Goal: Task Accomplishment & Management: Use online tool/utility

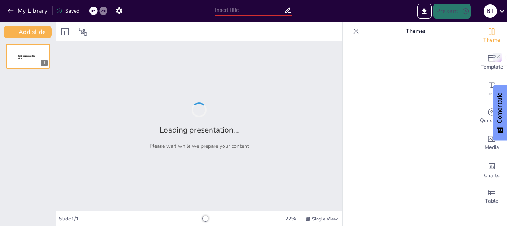
type input "Metodología en Acción: Conectando Saberes y Realidades"
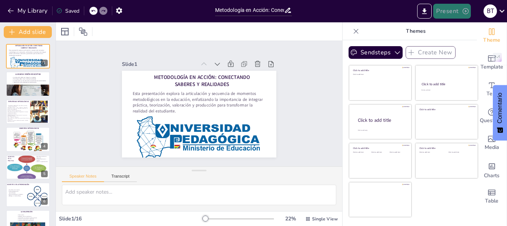
click at [447, 10] on button "Present" at bounding box center [451, 11] width 37 height 15
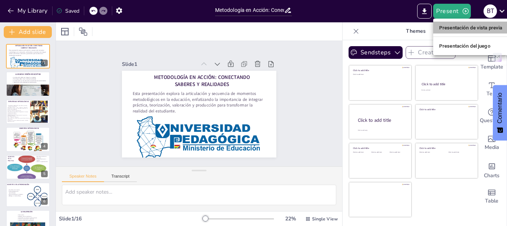
click at [455, 26] on font "Presentación de vista previa" at bounding box center [470, 28] width 63 height 6
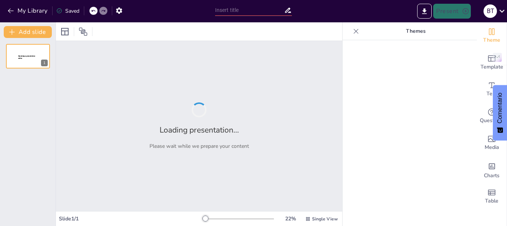
type input "Metodología en Acción: Conectando Saberes y Realidades"
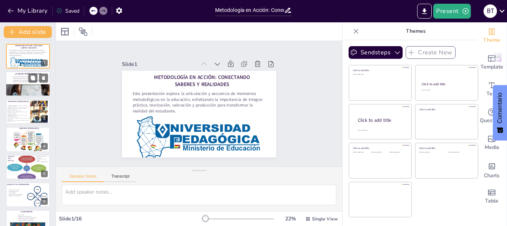
click at [21, 80] on p "La educación va más allá de la transmisión de conocimientos" at bounding box center [29, 81] width 35 height 2
type textarea "La educación integral implica reconocer y valorar todas las dimensiones del est…"
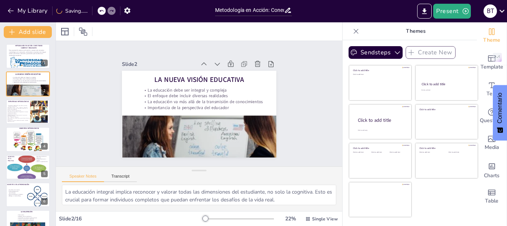
click at [354, 30] on icon at bounding box center [356, 31] width 5 height 5
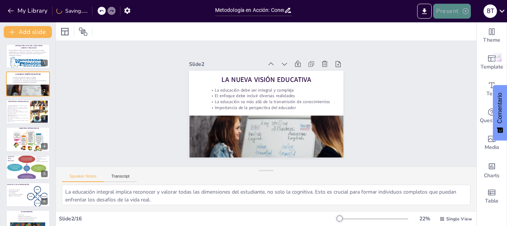
click at [463, 12] on icon "button" at bounding box center [465, 10] width 7 height 7
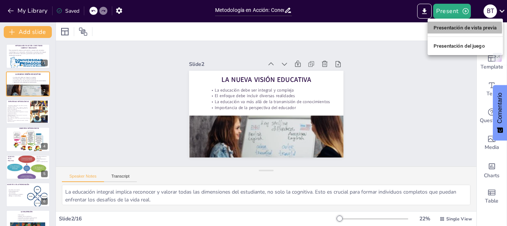
click at [455, 29] on font "Presentación de vista previa" at bounding box center [464, 28] width 63 height 6
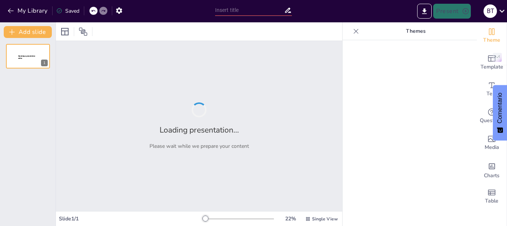
type input "Metodología en Acción: Conectando Saberes y Realidades"
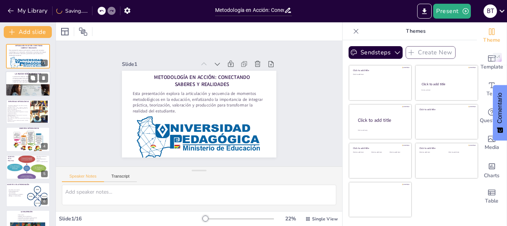
click at [18, 76] on p "La educación debe ser integral y compleja" at bounding box center [29, 77] width 35 height 2
type textarea "La educación integral implica reconocer y valorar todas las dimensiones del est…"
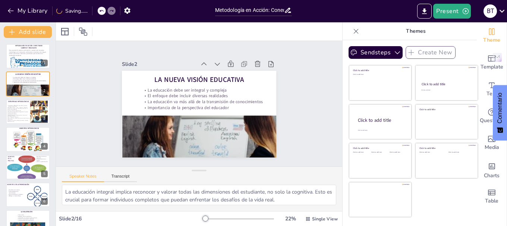
click at [352, 34] on icon at bounding box center [355, 31] width 7 height 7
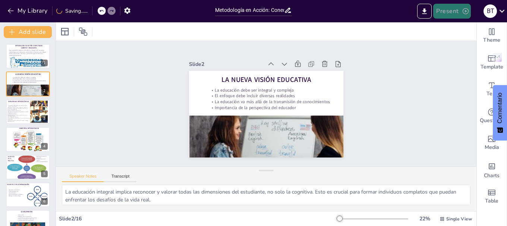
click at [451, 12] on button "Present" at bounding box center [451, 11] width 37 height 15
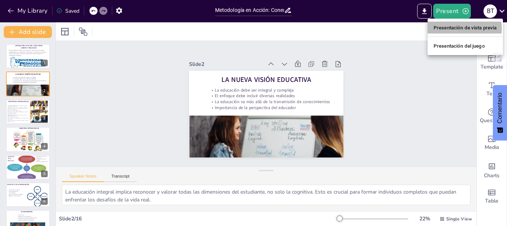
click at [454, 28] on font "Presentación de vista previa" at bounding box center [464, 28] width 63 height 6
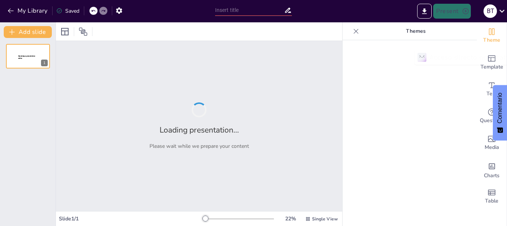
type input "Metodología en Acción: Conectando Saberes y Realidades"
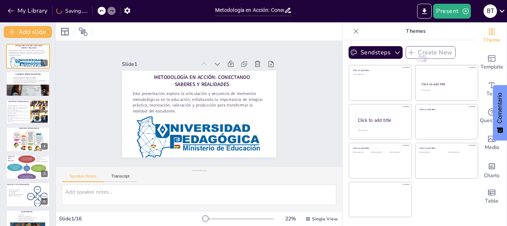
click at [352, 28] on icon at bounding box center [355, 31] width 7 height 7
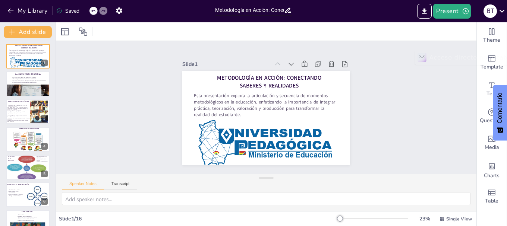
drag, startPoint x: 261, startPoint y: 171, endPoint x: 264, endPoint y: 187, distance: 17.0
click at [264, 187] on div "Speaker Notes Transcript" at bounding box center [266, 192] width 420 height 37
click at [31, 78] on icon at bounding box center [33, 78] width 4 height 4
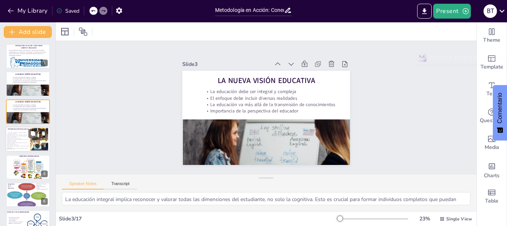
click at [8, 140] on p "• Desarrollo de los contenidos y la integración de los campos, respetando la na…" at bounding box center [18, 140] width 23 height 2
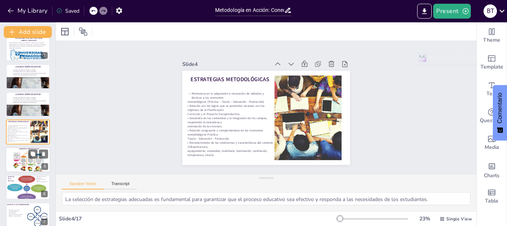
click at [10, 164] on div at bounding box center [28, 159] width 45 height 25
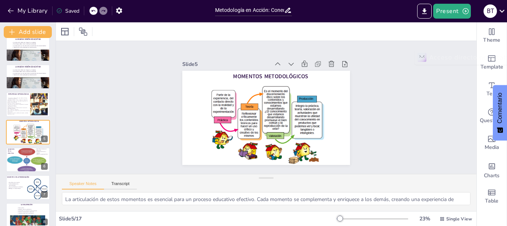
scroll to position [50, 0]
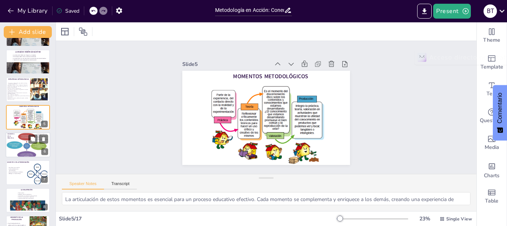
click at [14, 149] on div at bounding box center [25, 145] width 43 height 27
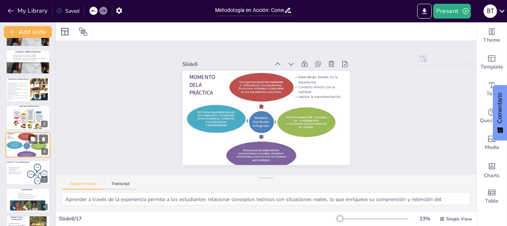
scroll to position [63, 0]
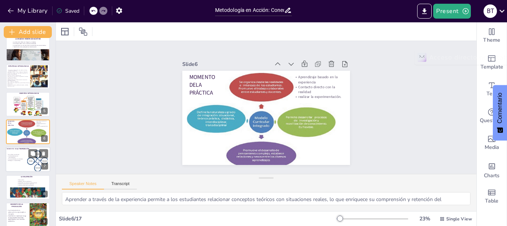
click at [13, 164] on div at bounding box center [28, 159] width 45 height 25
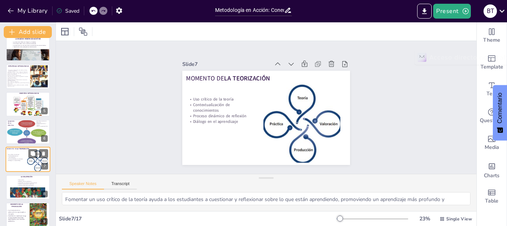
scroll to position [91, 0]
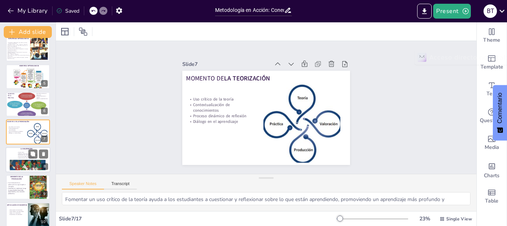
click at [7, 153] on div at bounding box center [28, 159] width 45 height 25
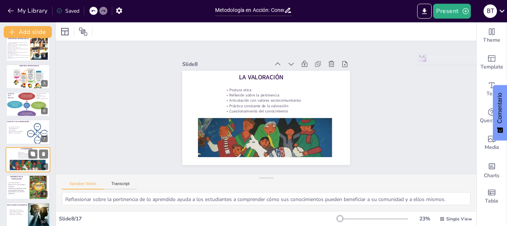
scroll to position [118, 0]
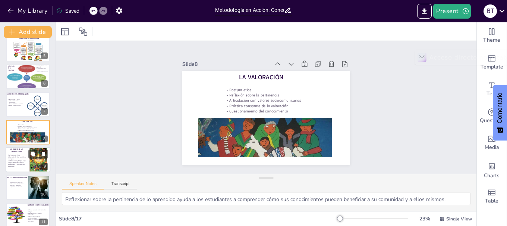
click at [8, 169] on div at bounding box center [28, 159] width 45 height 25
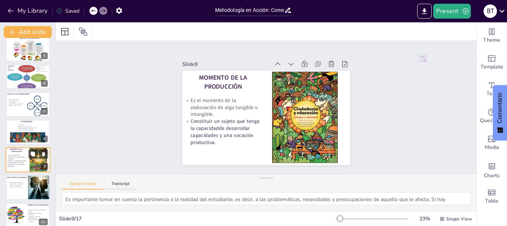
scroll to position [146, 0]
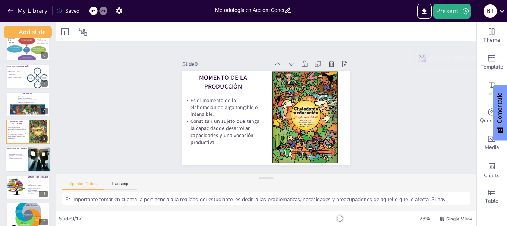
click at [12, 169] on div at bounding box center [28, 159] width 45 height 25
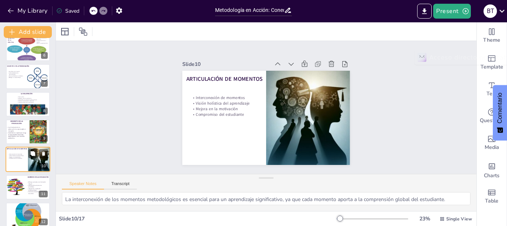
scroll to position [174, 0]
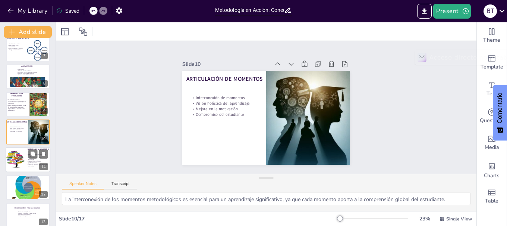
click at [15, 160] on div at bounding box center [15, 159] width 23 height 23
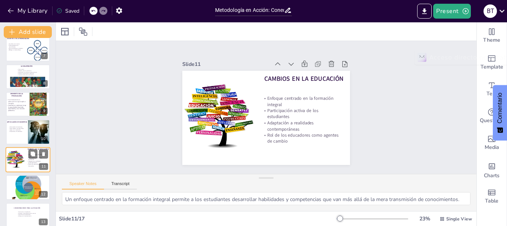
scroll to position [201, 0]
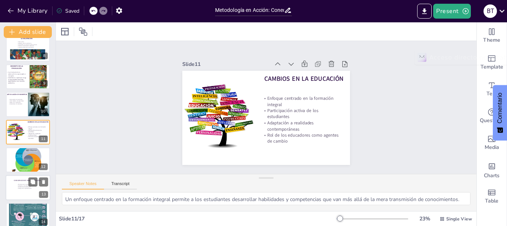
click at [18, 191] on div at bounding box center [28, 187] width 45 height 25
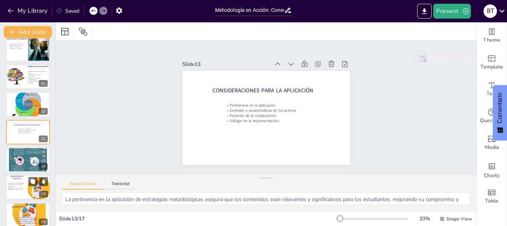
click at [10, 184] on p "Reconsideración de enfoques pedagógicos" at bounding box center [17, 185] width 20 height 3
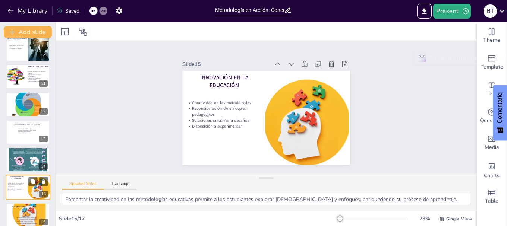
scroll to position [292, 0]
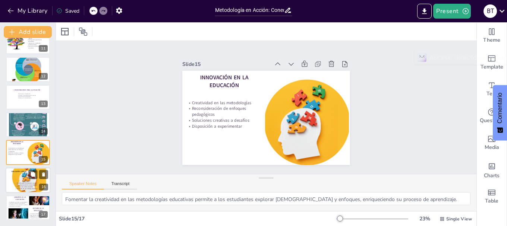
click at [9, 180] on div at bounding box center [28, 180] width 45 height 25
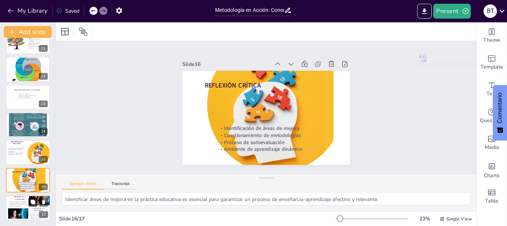
click at [29, 205] on button at bounding box center [32, 201] width 9 height 9
type textarea "La adaptación constante de metodologías es esencial para abordar los desafíos a…"
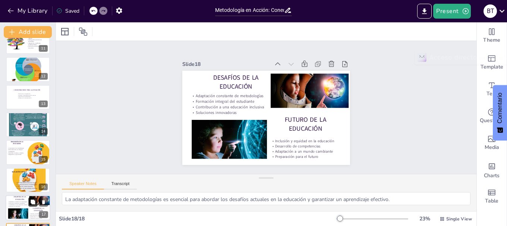
scroll to position [320, 0]
